Goal: Task Accomplishment & Management: Use online tool/utility

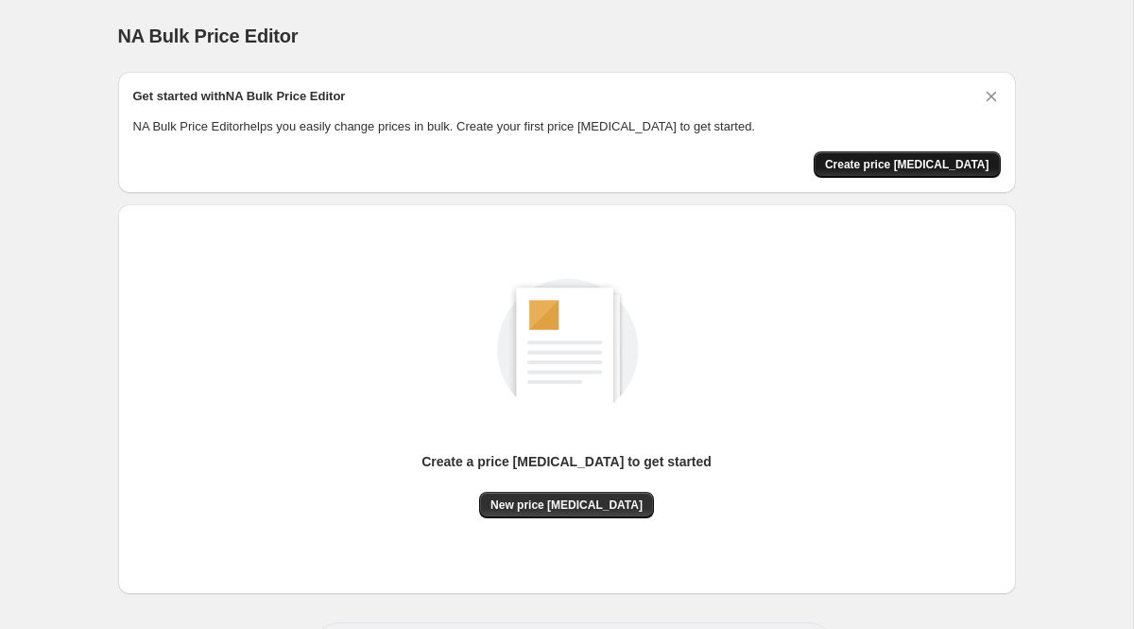
click at [905, 166] on span "Create price [MEDICAL_DATA]" at bounding box center [907, 164] width 164 height 15
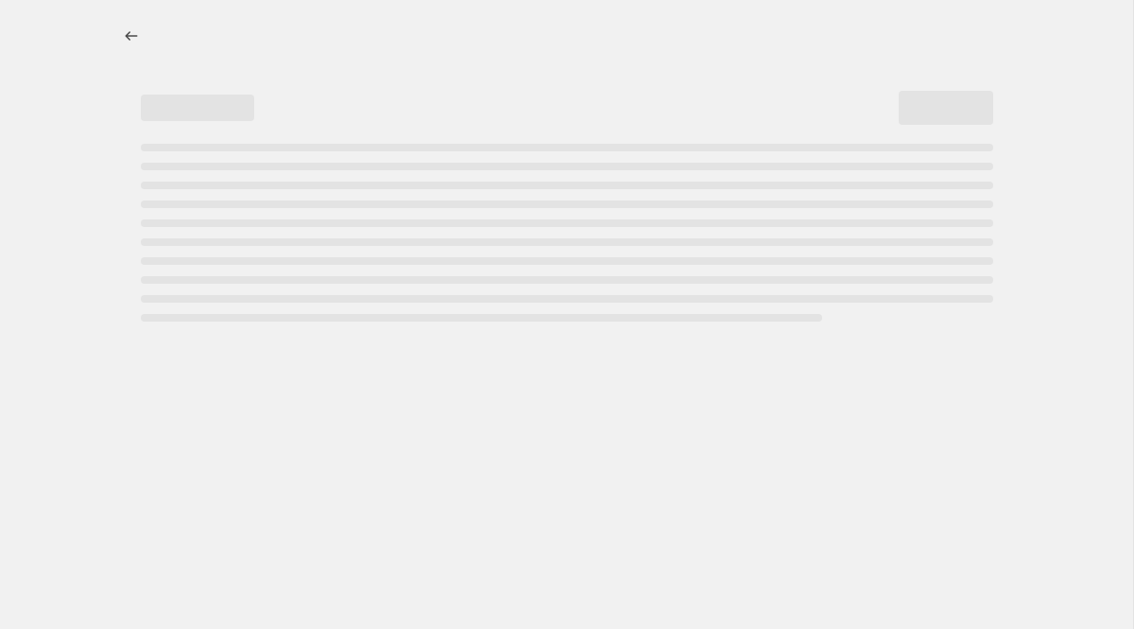
select select "percentage"
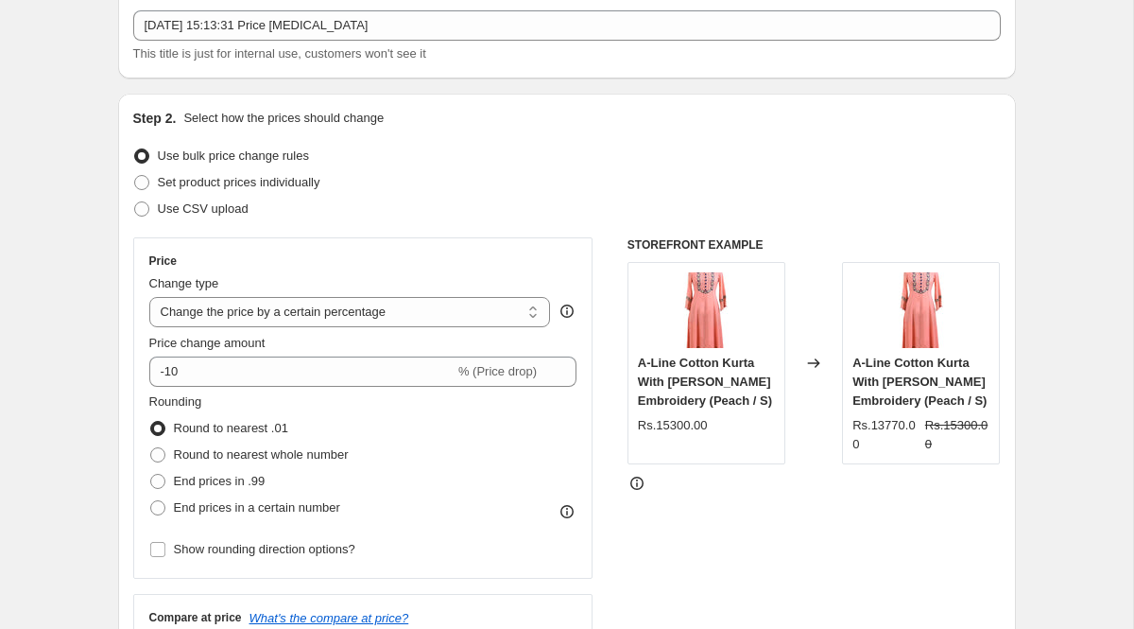
scroll to position [121, 0]
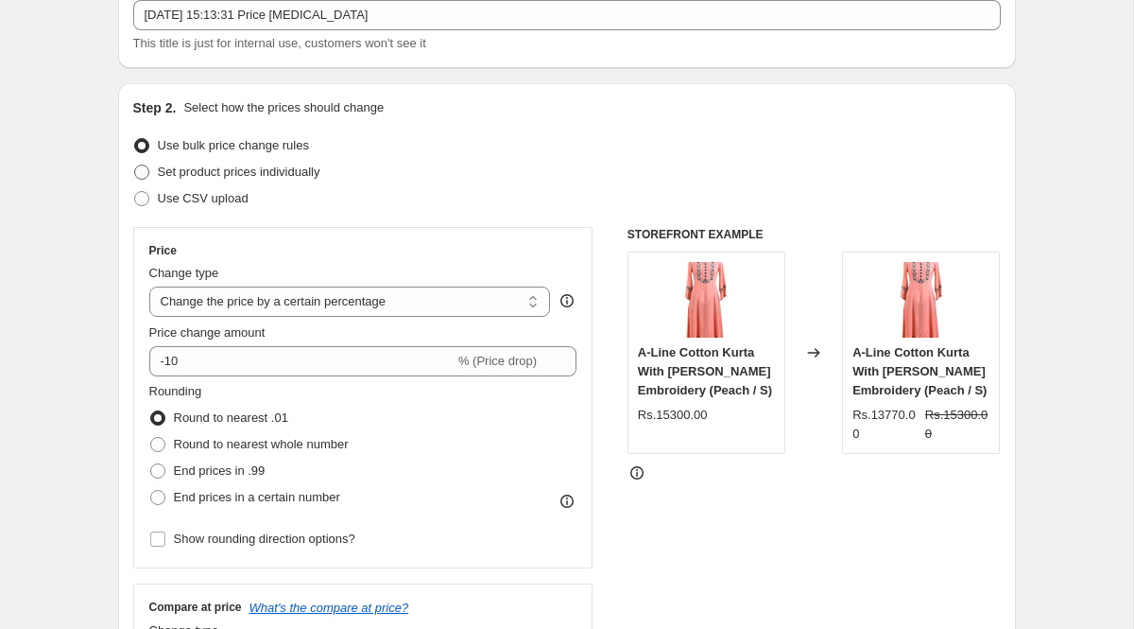
click at [138, 169] on span at bounding box center [141, 171] width 15 height 15
click at [135, 165] on input "Set product prices individually" at bounding box center [134, 164] width 1 height 1
radio input "true"
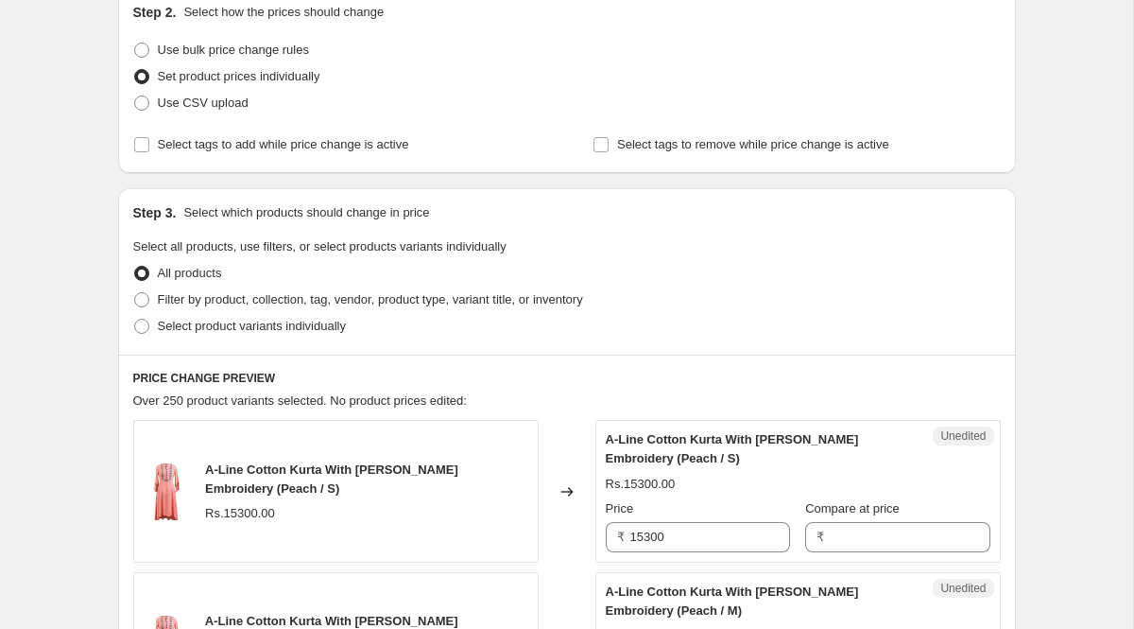
scroll to position [219, 0]
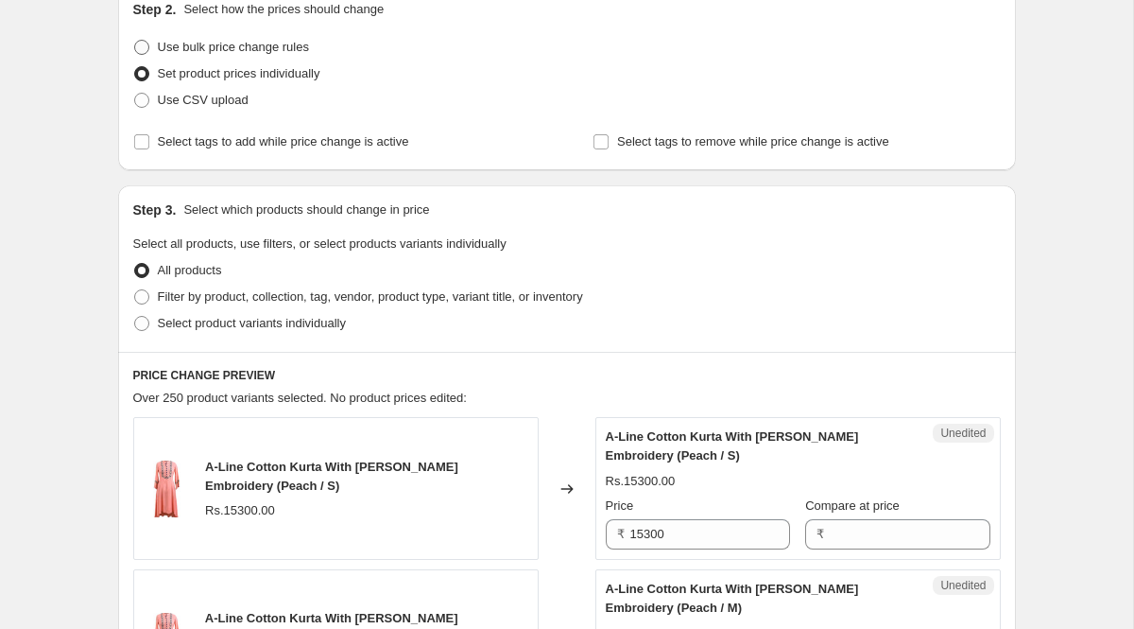
click at [139, 54] on span at bounding box center [141, 47] width 15 height 15
click at [135, 41] on input "Use bulk price change rules" at bounding box center [134, 40] width 1 height 1
radio input "true"
select select "percentage"
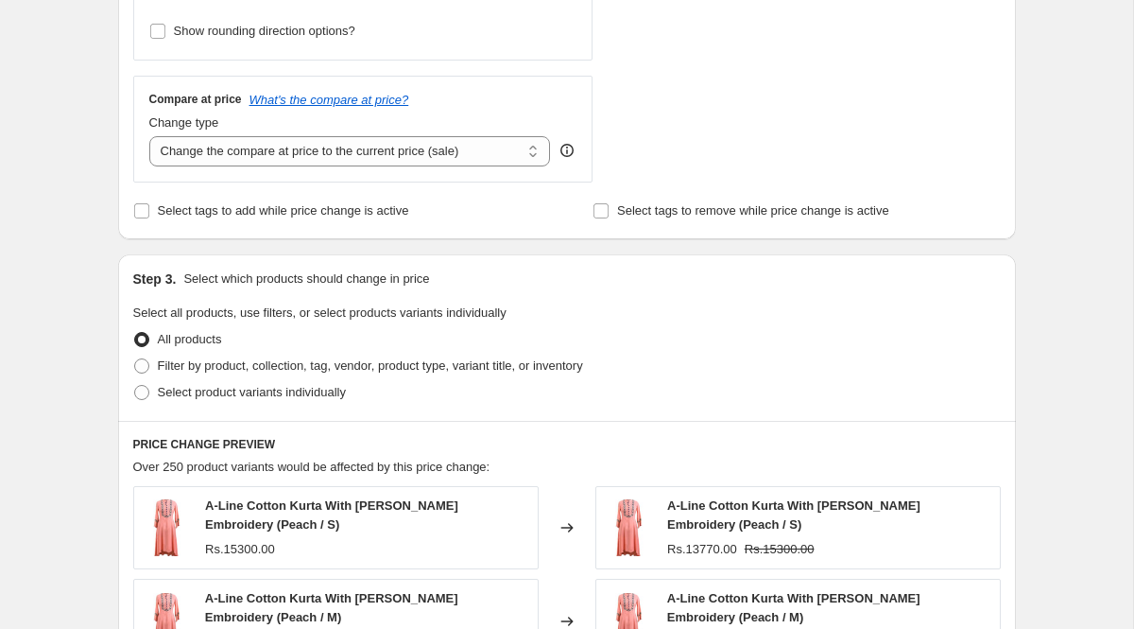
scroll to position [629, 0]
click at [150, 388] on label "Select product variants individually" at bounding box center [239, 391] width 213 height 26
click at [135, 385] on input "Select product variants individually" at bounding box center [134, 384] width 1 height 1
radio input "true"
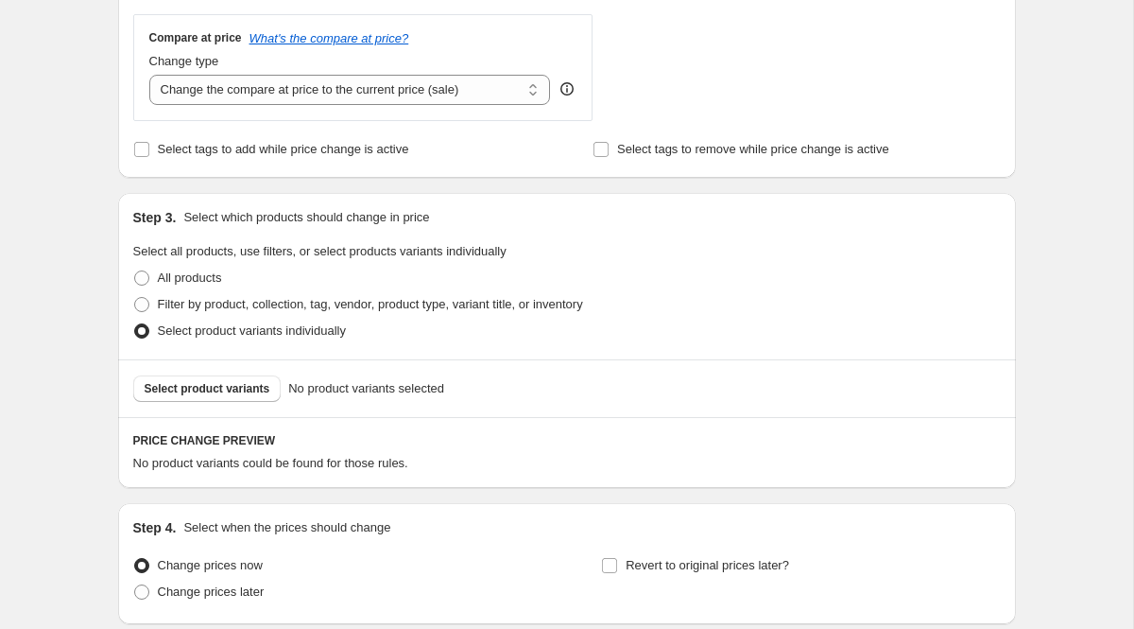
scroll to position [711, 0]
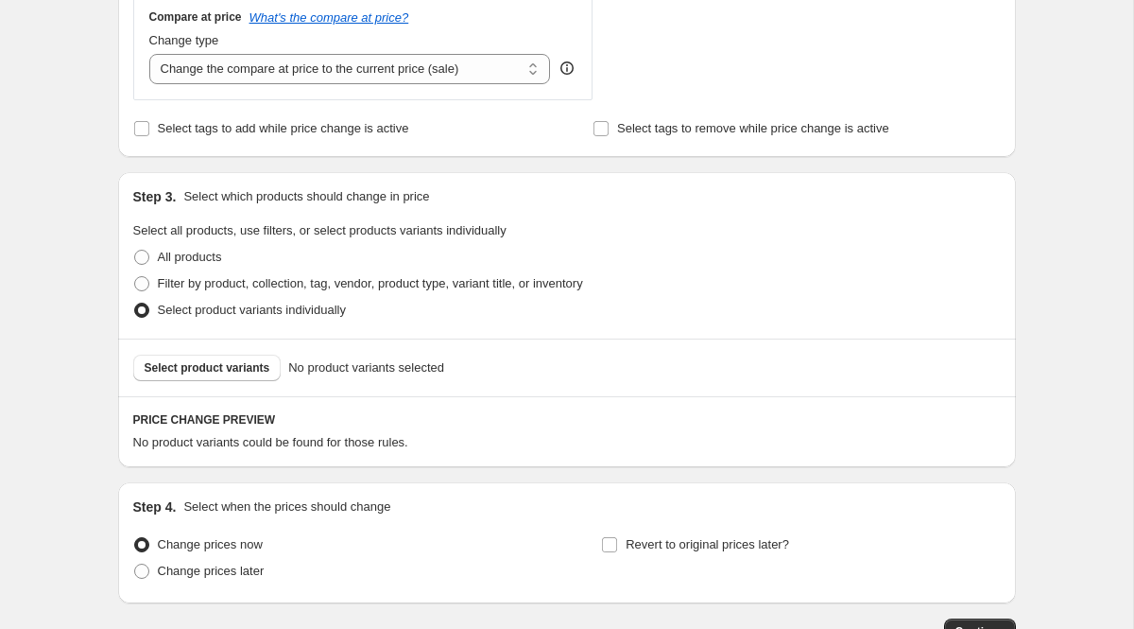
click at [377, 371] on span "No product variants selected" at bounding box center [366, 367] width 156 height 19
click at [144, 281] on span at bounding box center [141, 283] width 15 height 15
click at [135, 277] on input "Filter by product, collection, tag, vendor, product type, variant title, or inv…" at bounding box center [134, 276] width 1 height 1
radio input "true"
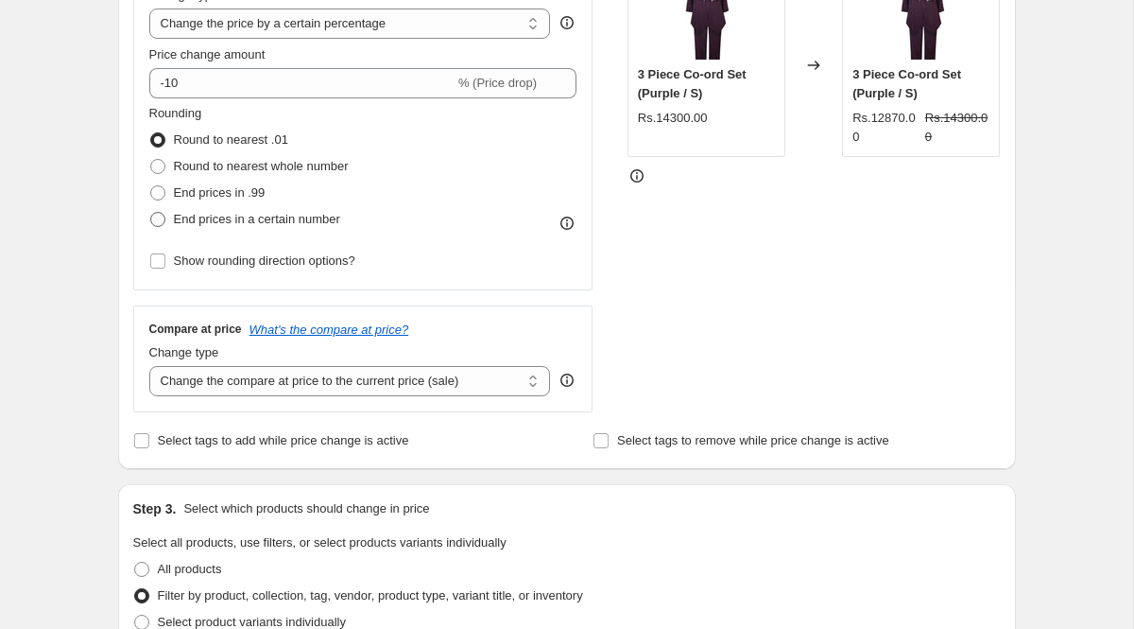
scroll to position [0, 0]
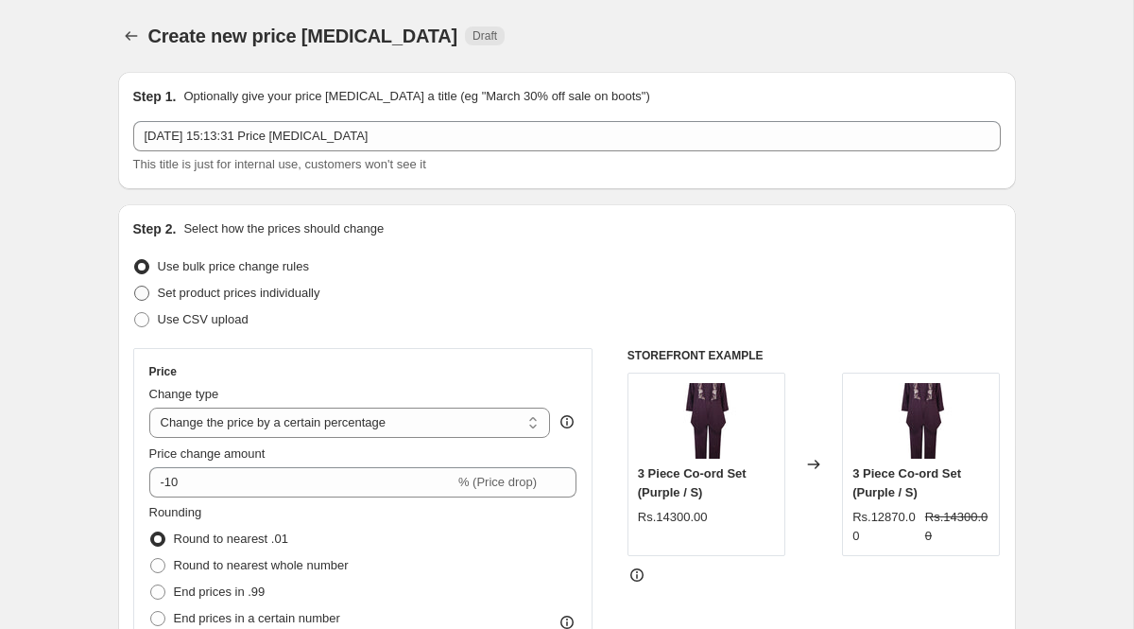
click at [148, 296] on span at bounding box center [141, 292] width 15 height 15
click at [135, 286] on input "Set product prices individually" at bounding box center [134, 285] width 1 height 1
radio input "true"
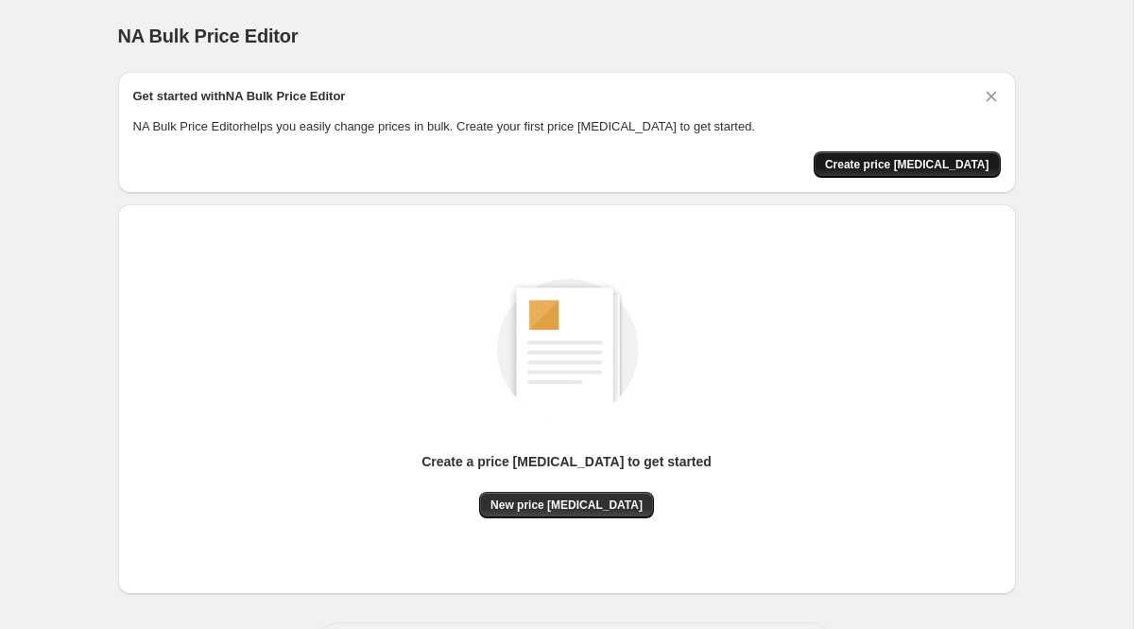
click at [934, 164] on span "Create price [MEDICAL_DATA]" at bounding box center [907, 164] width 164 height 15
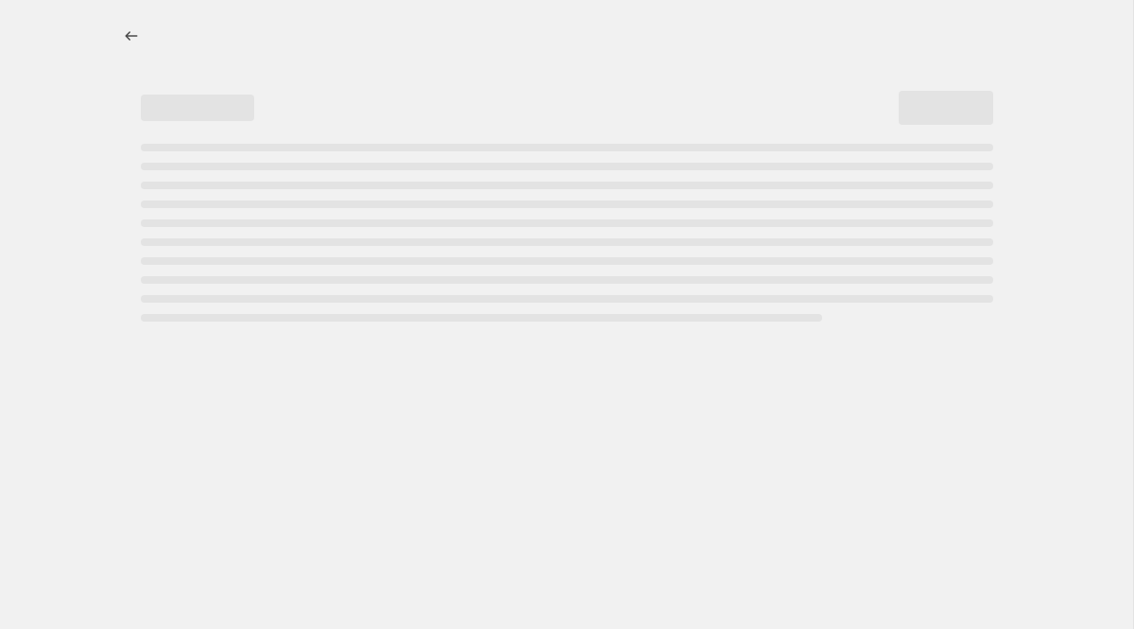
select select "percentage"
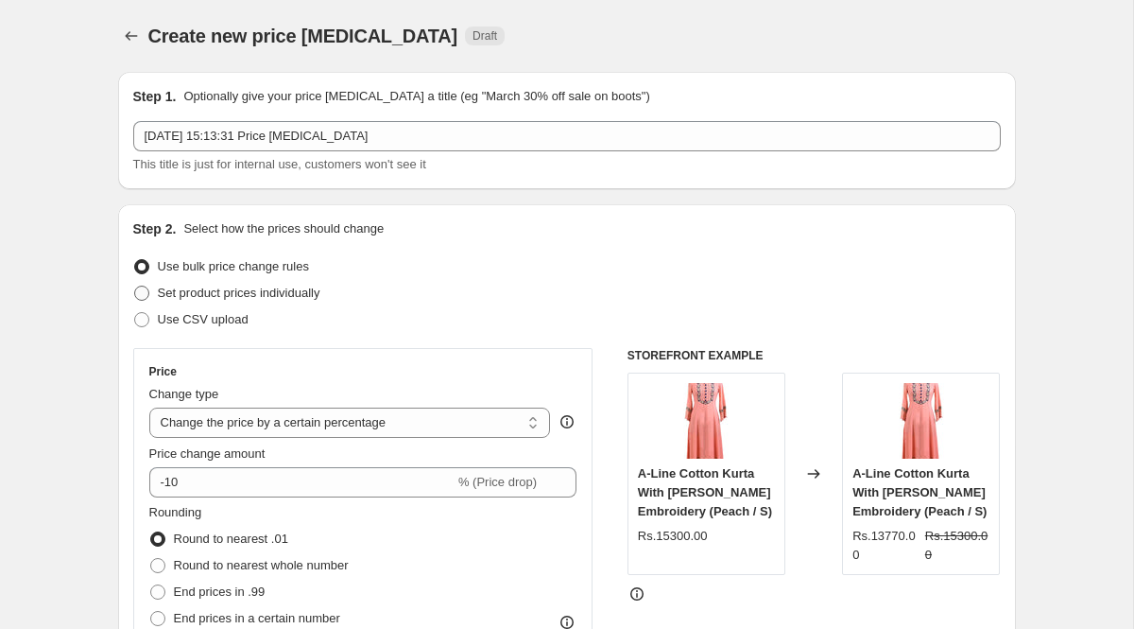
click at [143, 288] on span at bounding box center [141, 292] width 15 height 15
click at [135, 286] on input "Set product prices individually" at bounding box center [134, 285] width 1 height 1
radio input "true"
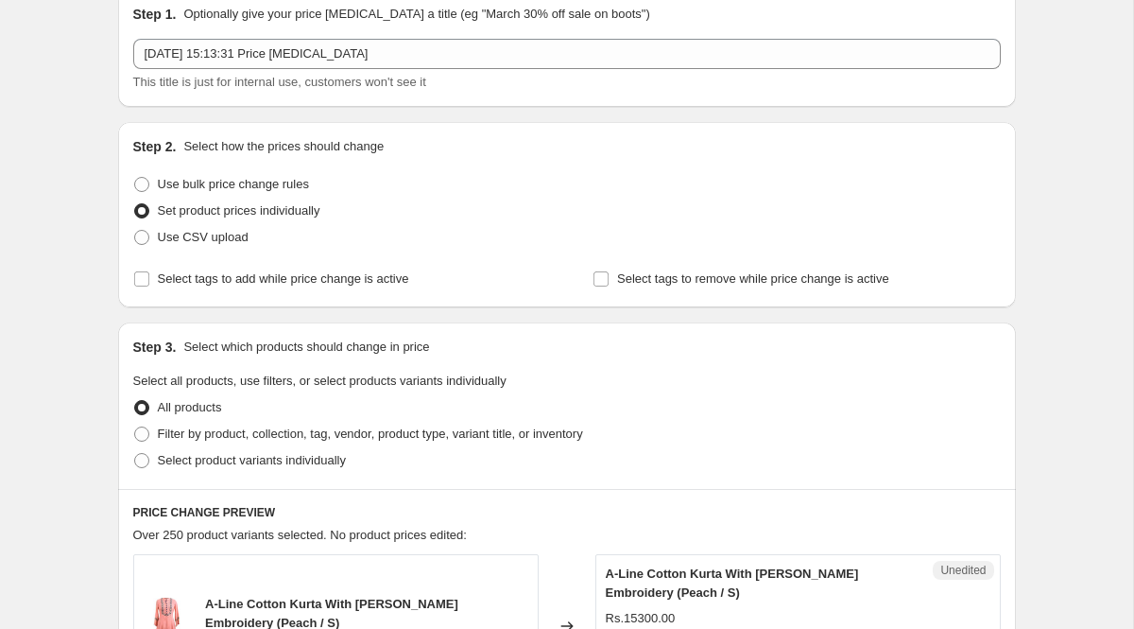
scroll to position [86, 0]
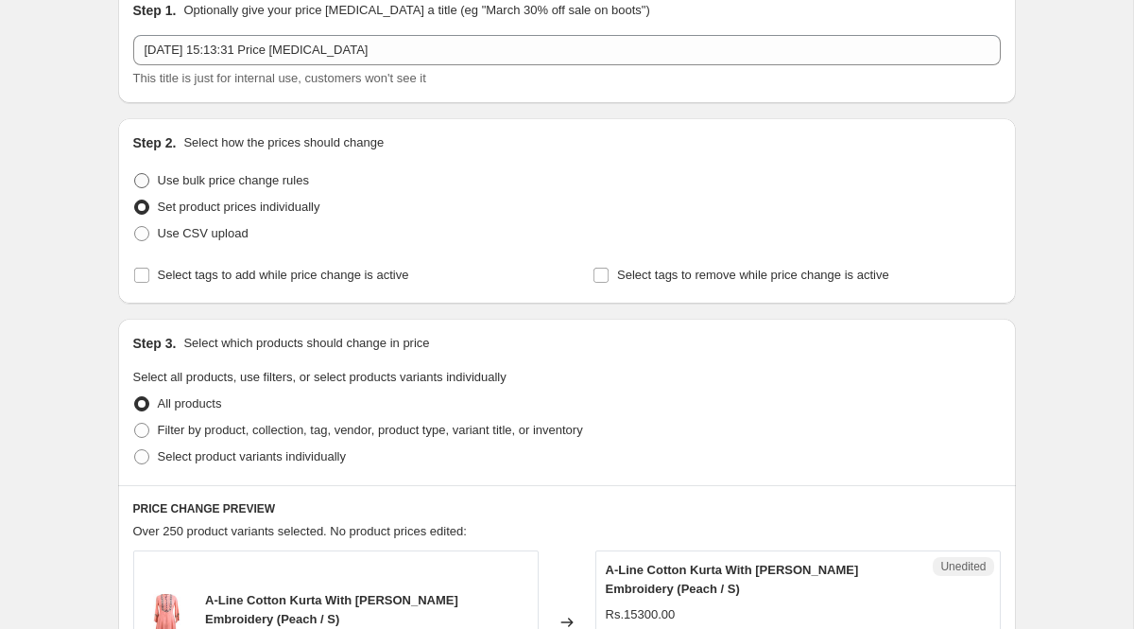
click at [146, 181] on span at bounding box center [141, 180] width 15 height 15
click at [135, 174] on input "Use bulk price change rules" at bounding box center [134, 173] width 1 height 1
radio input "true"
select select "percentage"
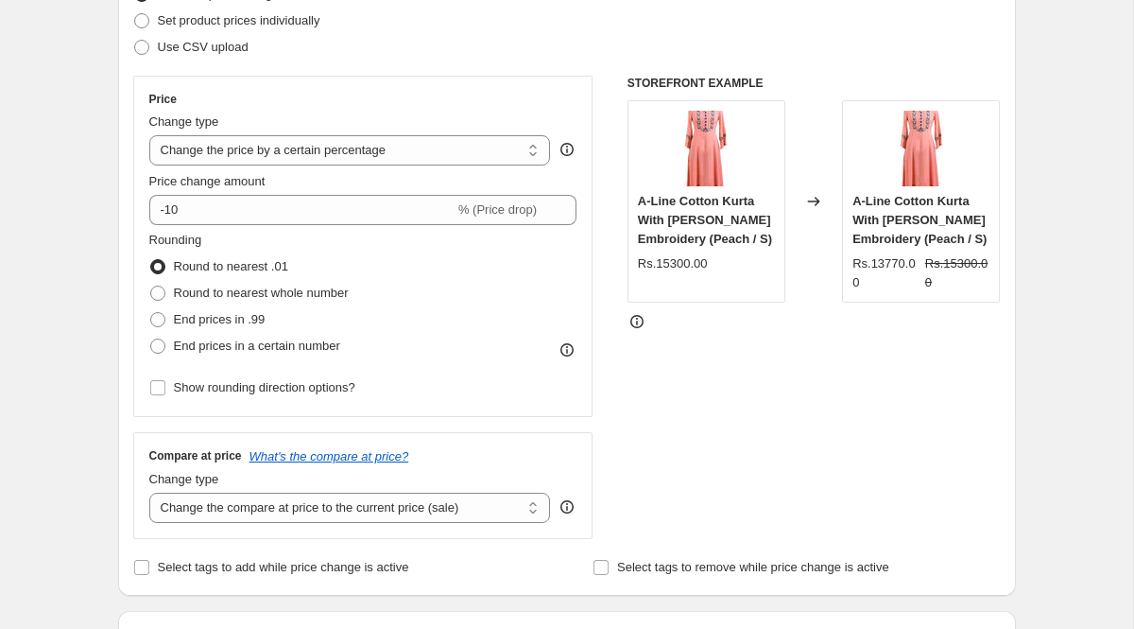
scroll to position [274, 0]
click at [293, 223] on div "Price Change type Change the price to a certain amount Change the price by a ce…" at bounding box center [363, 244] width 428 height 309
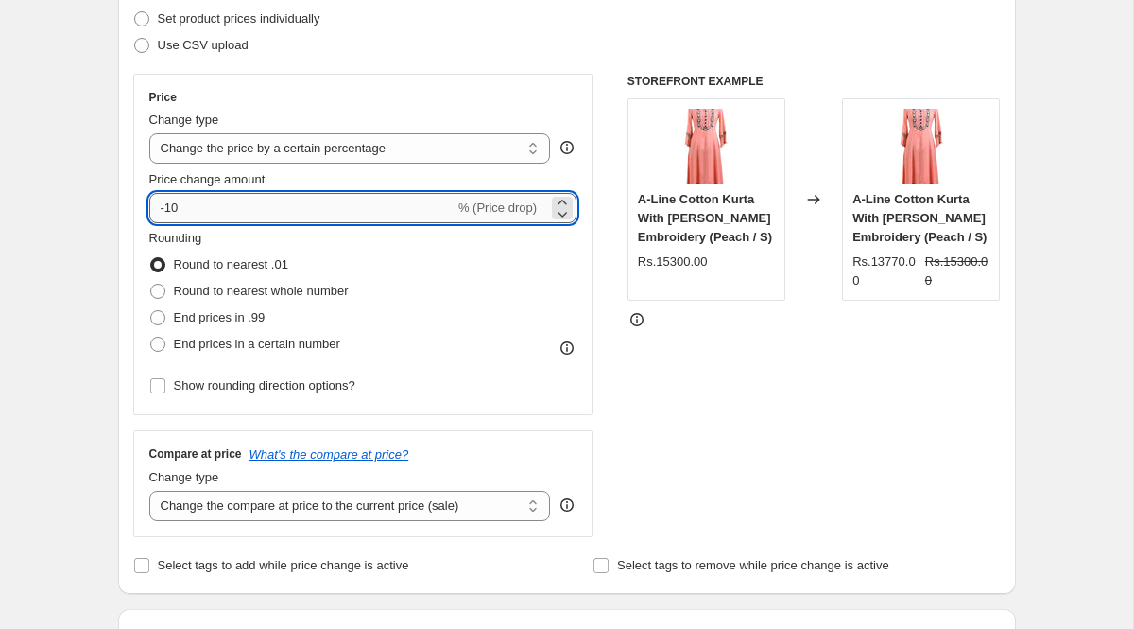
click at [279, 213] on input "-10" at bounding box center [301, 208] width 305 height 30
type input "20"
click at [410, 298] on div "Rounding Round to nearest .01 Round to nearest whole number End prices in .99 E…" at bounding box center [363, 293] width 428 height 129
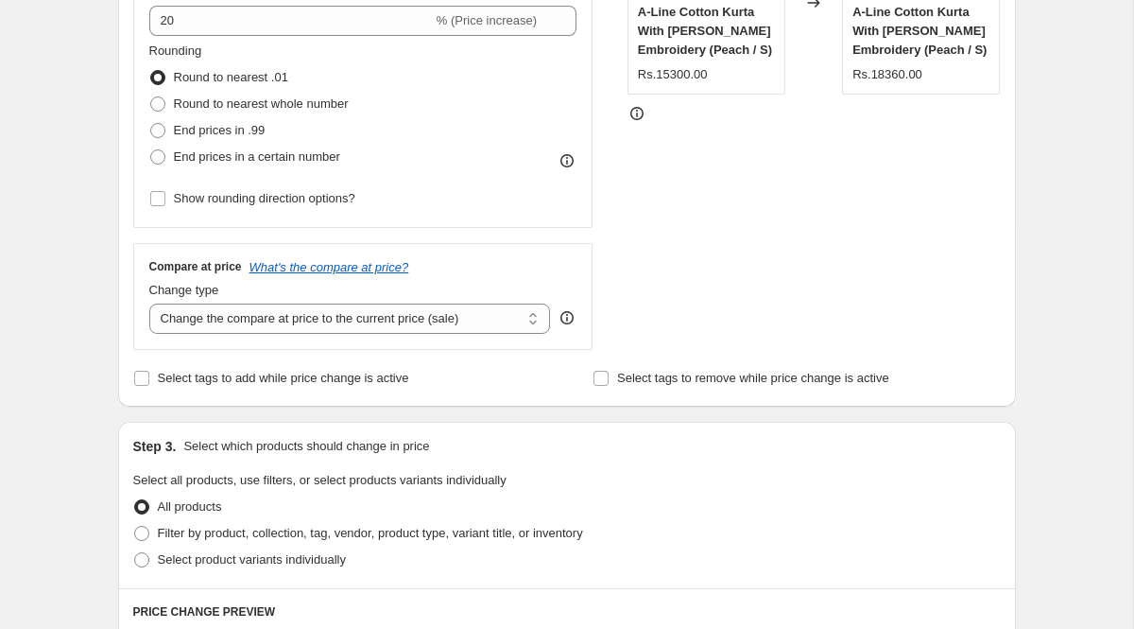
scroll to position [464, 0]
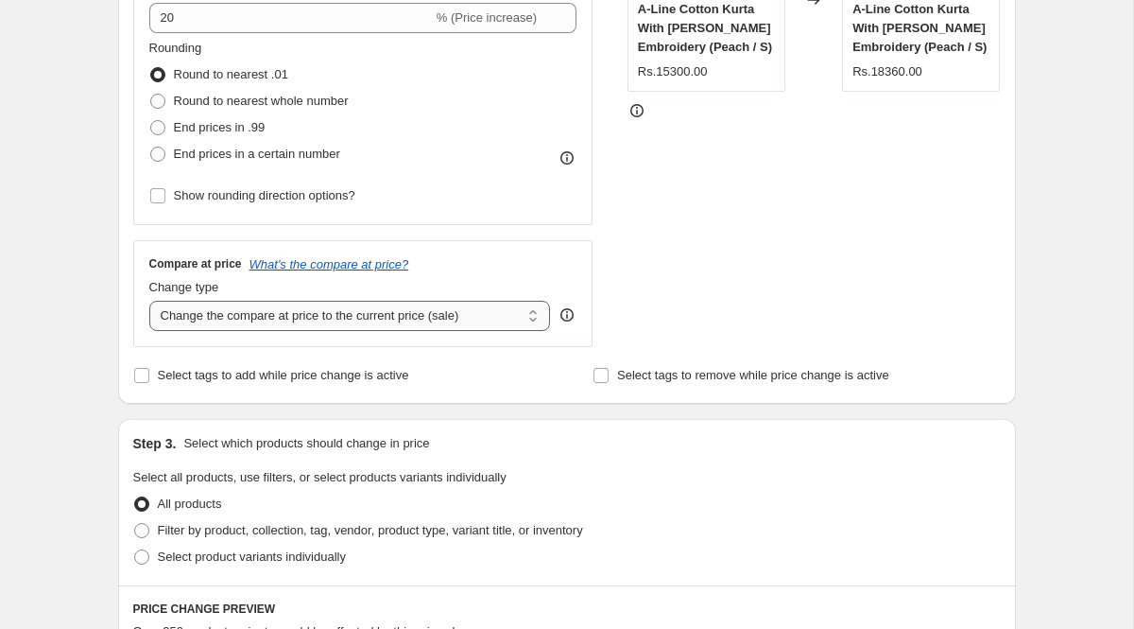
click at [428, 319] on select "Change the compare at price to the current price (sale) Change the compare at p…" at bounding box center [350, 316] width 402 height 30
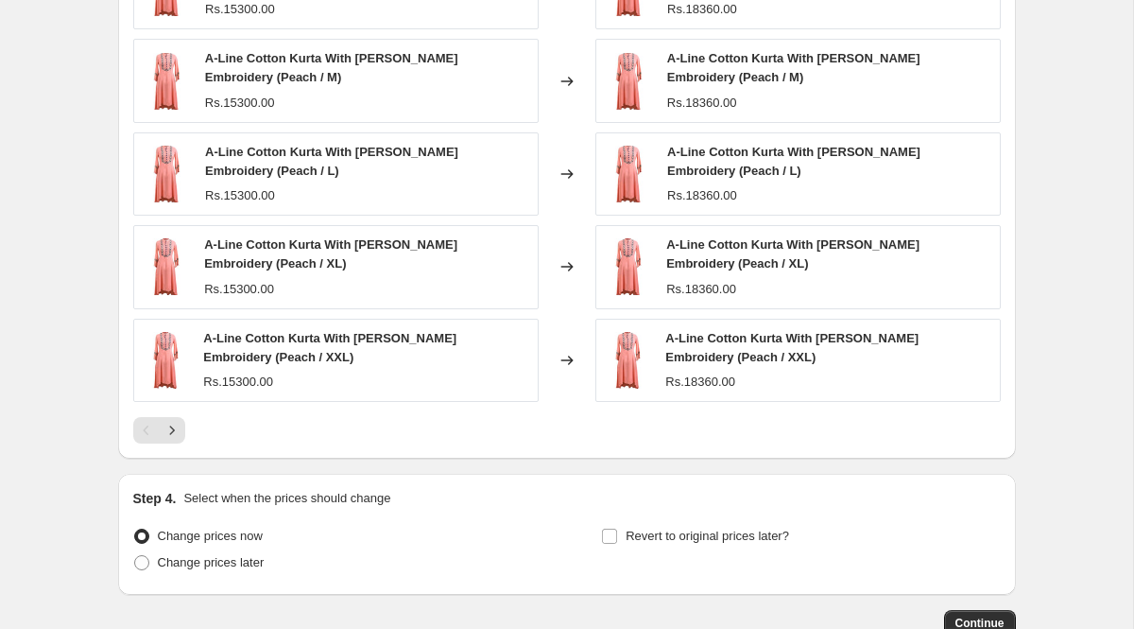
scroll to position [1291, 0]
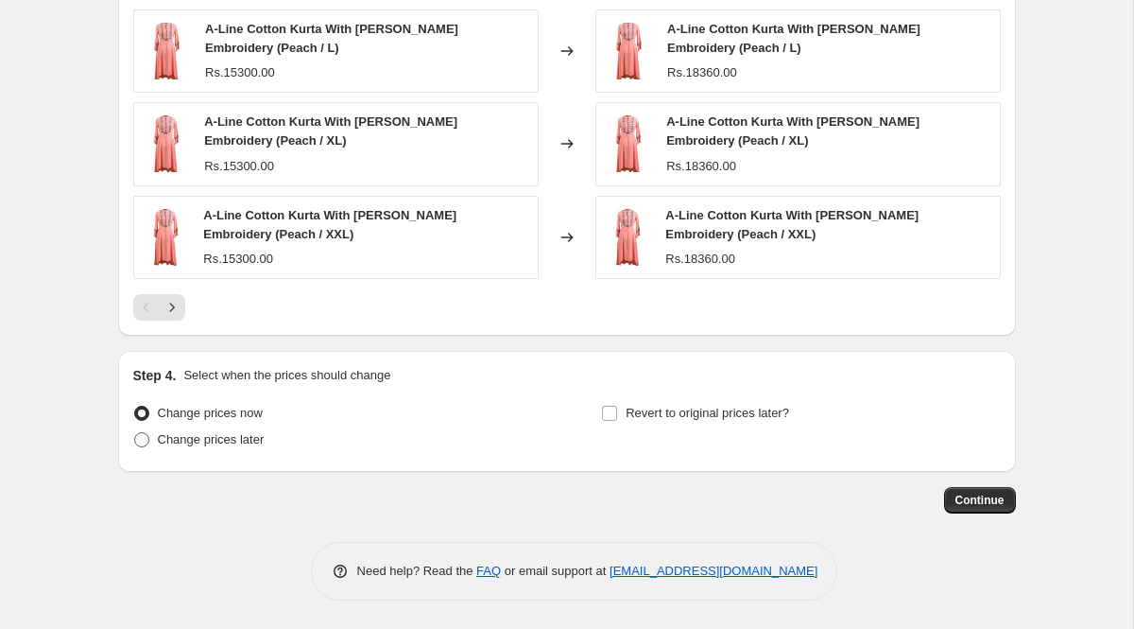
click at [136, 437] on span at bounding box center [141, 439] width 15 height 15
click at [135, 433] on input "Change prices later" at bounding box center [134, 432] width 1 height 1
radio input "true"
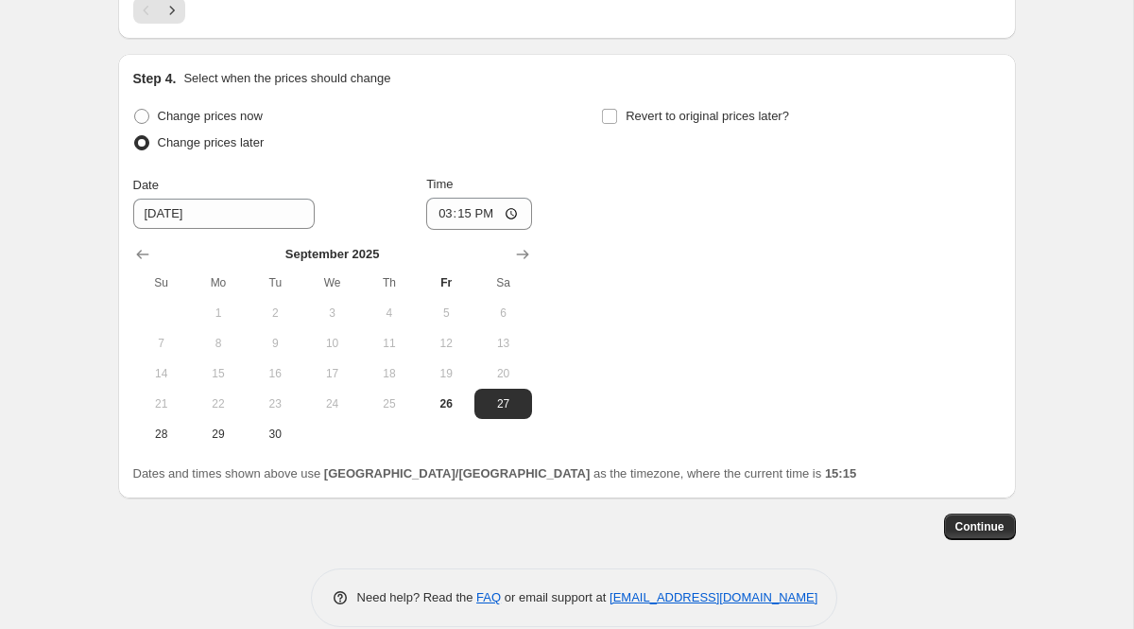
scroll to position [1590, 0]
click at [503, 405] on span "27" at bounding box center [503, 401] width 42 height 15
click at [517, 215] on input "15:15" at bounding box center [479, 212] width 106 height 32
type input "00:02"
click at [667, 307] on div "Change prices now Change prices later Date [DATE] Time 00:[DATE] Mo Tu We Th Fr…" at bounding box center [567, 274] width 868 height 346
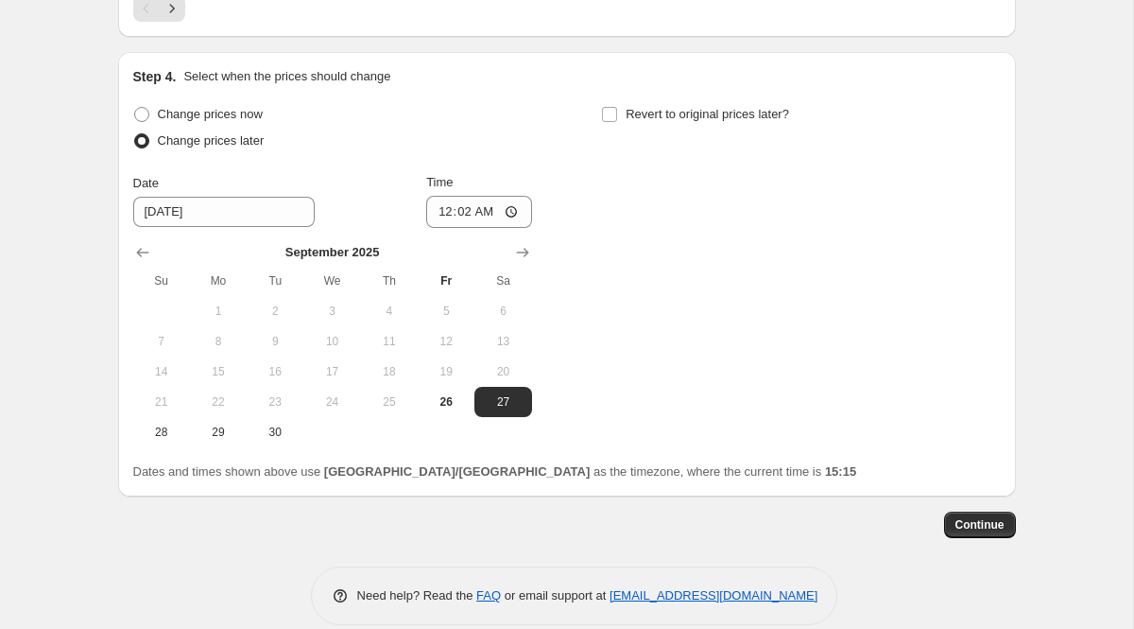
click at [645, 467] on span "Dates and times shown above use [GEOGRAPHIC_DATA]/[GEOGRAPHIC_DATA] as the time…" at bounding box center [495, 471] width 724 height 14
click at [976, 526] on span "Continue" at bounding box center [980, 524] width 49 height 15
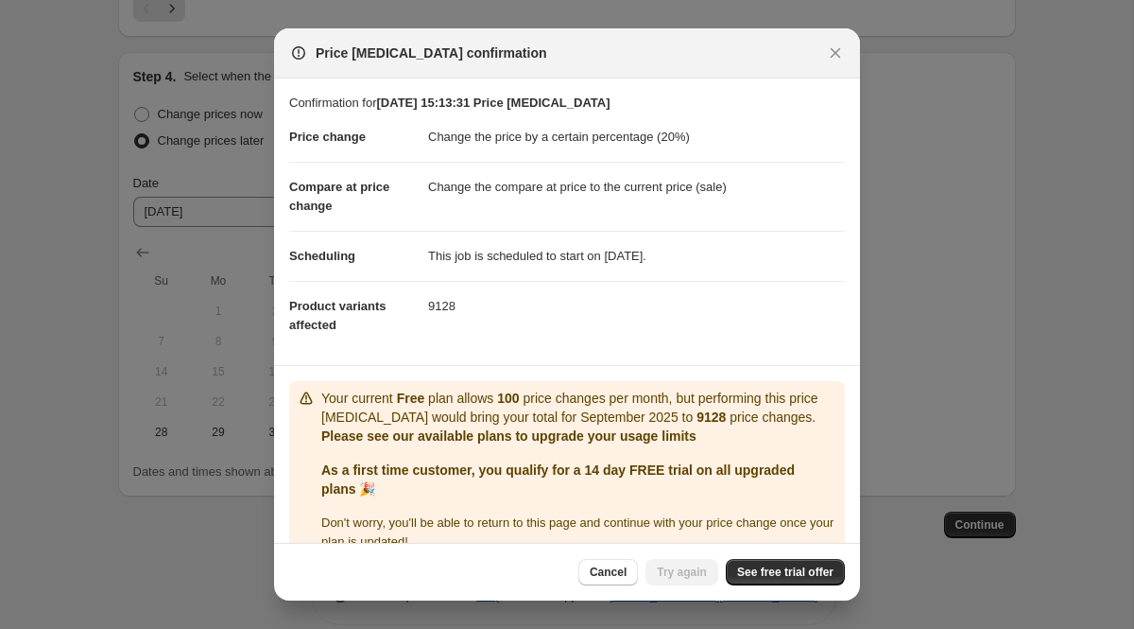
scroll to position [31, 0]
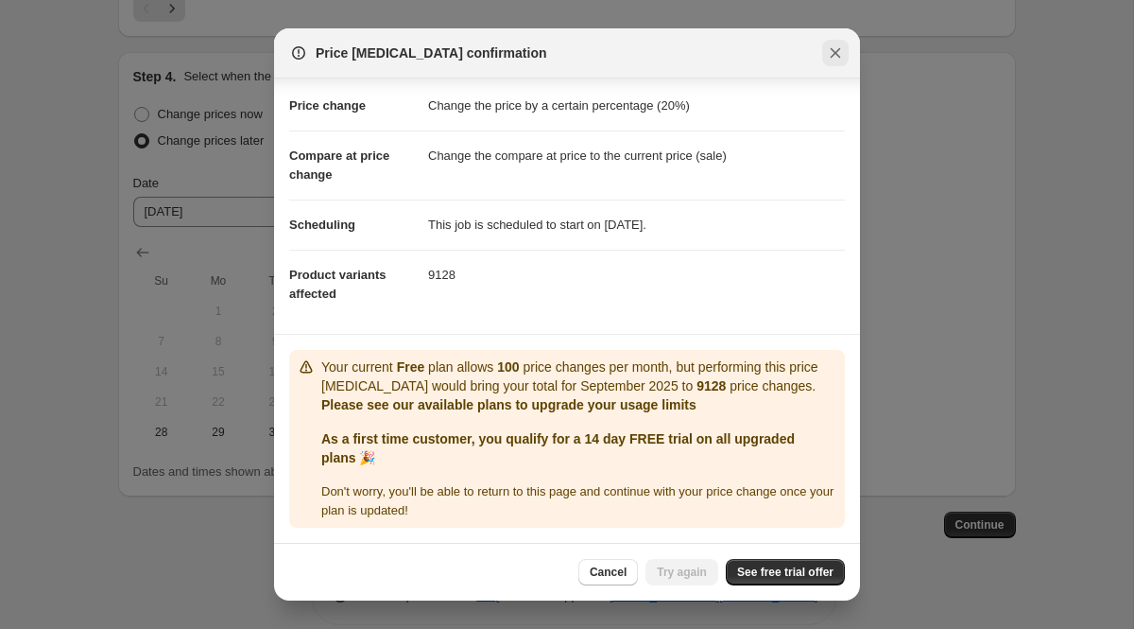
click at [833, 53] on icon "Close" at bounding box center [835, 52] width 19 height 19
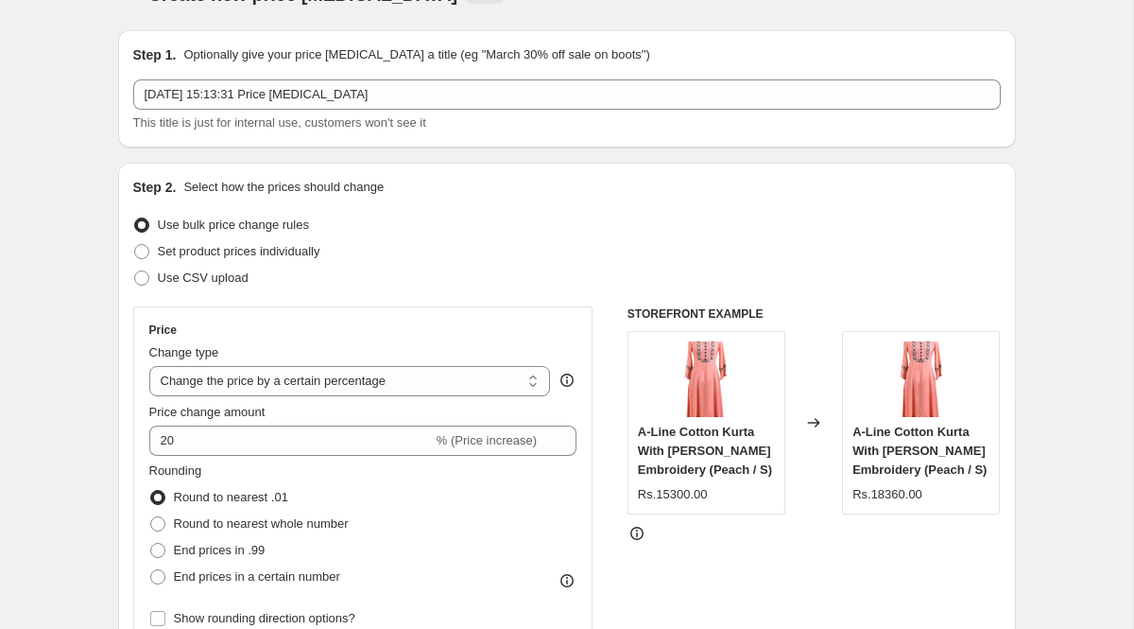
scroll to position [0, 0]
